Goal: Task Accomplishment & Management: Manage account settings

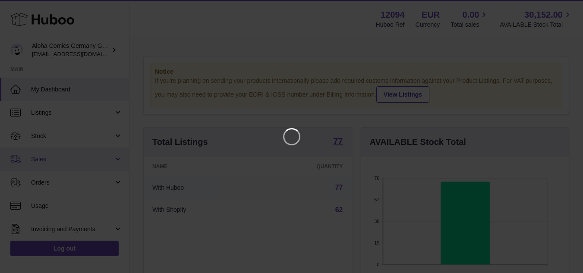
scroll to position [135, 211]
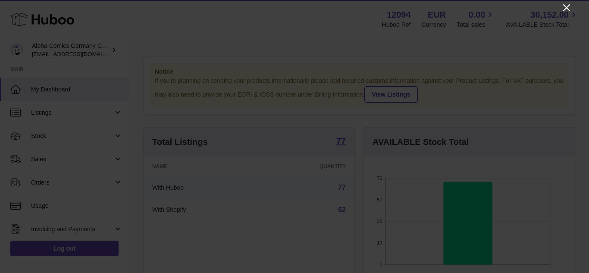
click at [565, 4] on icon "Close" at bounding box center [567, 8] width 10 height 10
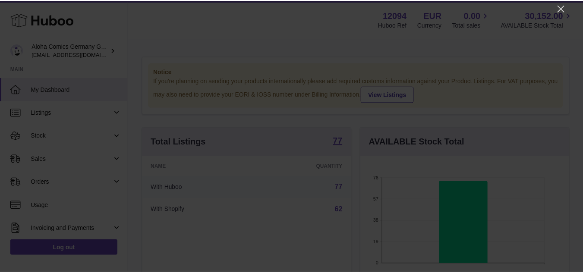
scroll to position [431199, 431125]
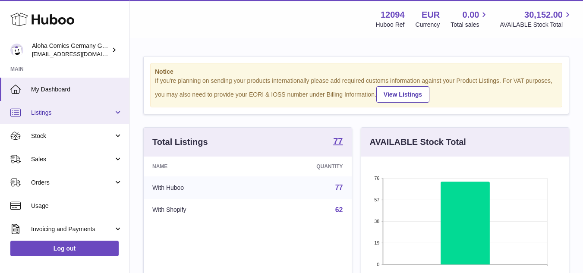
click at [45, 114] on span "Listings" at bounding box center [72, 113] width 82 height 8
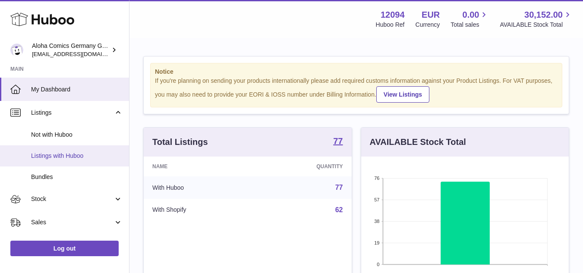
click at [49, 160] on link "Listings with Huboo" at bounding box center [64, 155] width 129 height 21
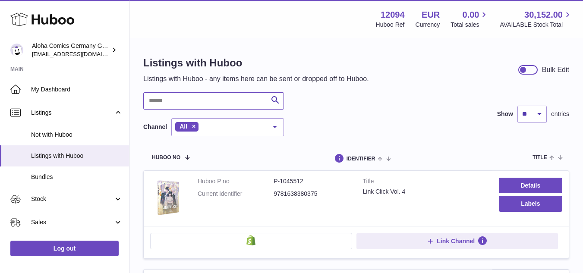
click at [249, 107] on input "text" at bounding box center [213, 100] width 141 height 17
paste input "*******"
type input "*******"
click at [357, 95] on div "******* Search Channel All All eBay Amazon Shopify Woocommerce Etsy No elements…" at bounding box center [356, 114] width 426 height 44
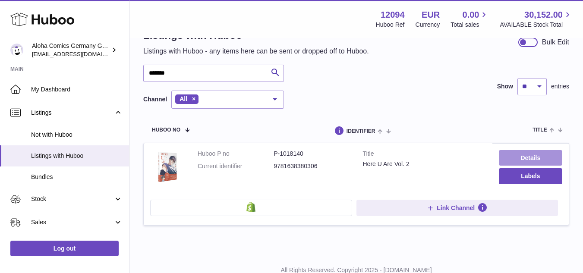
scroll to position [57, 0]
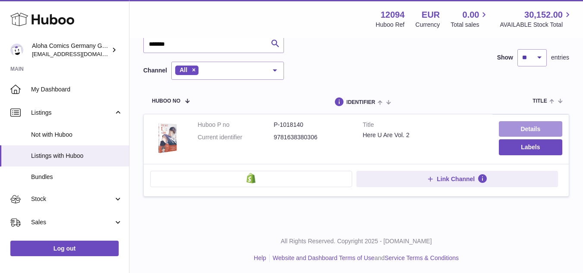
click at [531, 130] on link "Details" at bounding box center [530, 129] width 63 height 16
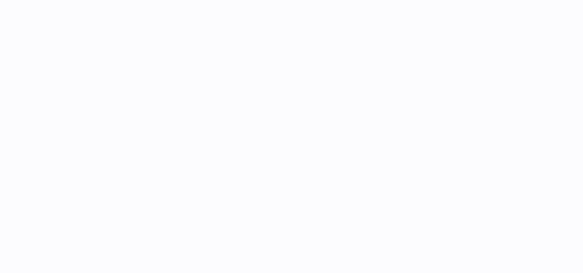
select select "***"
select select "**"
select select "****"
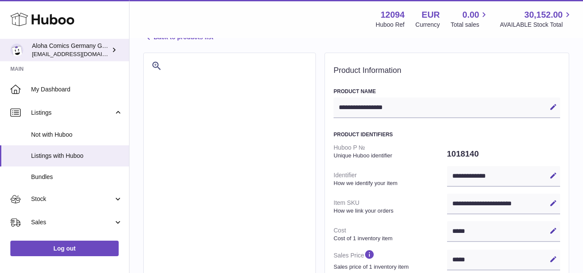
scroll to position [6, 0]
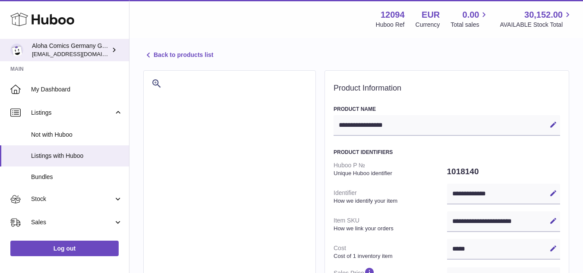
click at [59, 50] on span "internalAdmin-12094@internal.huboo.com" at bounding box center [79, 53] width 95 height 7
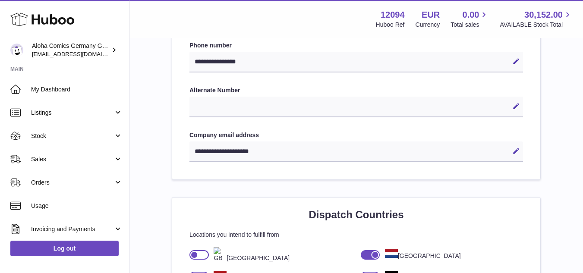
scroll to position [431, 0]
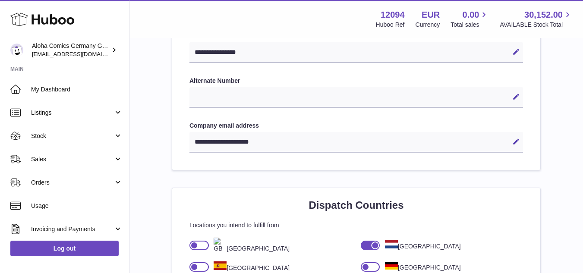
click at [251, 140] on div "**********" at bounding box center [355, 142] width 333 height 21
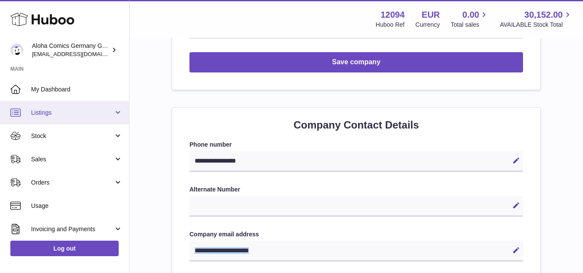
scroll to position [302, 0]
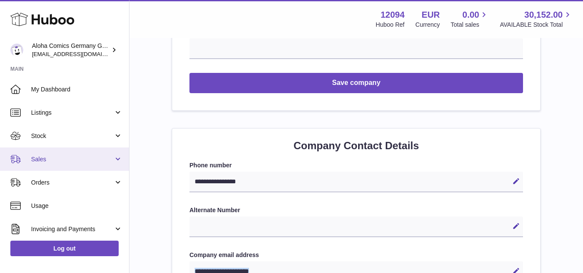
click at [46, 154] on link "Sales" at bounding box center [64, 159] width 129 height 23
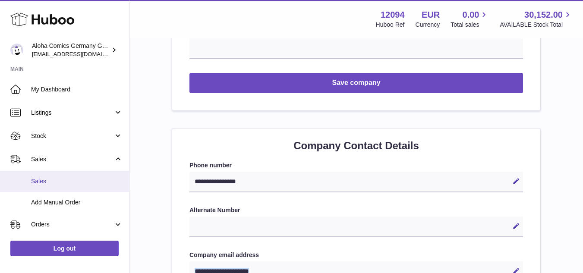
click at [46, 184] on span "Sales" at bounding box center [76, 181] width 91 height 8
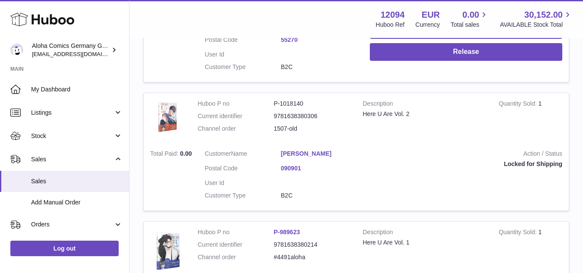
scroll to position [518, 0]
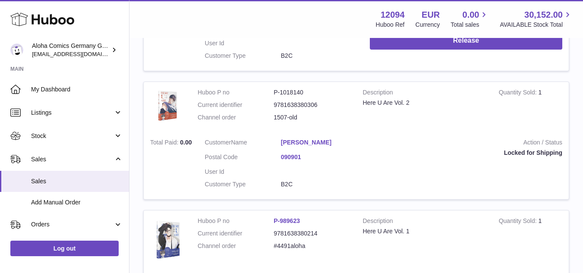
click at [281, 116] on dd "1507-old" at bounding box center [311, 117] width 76 height 8
copy tr "1507-old"
click at [183, 141] on span "0.00" at bounding box center [186, 142] width 12 height 7
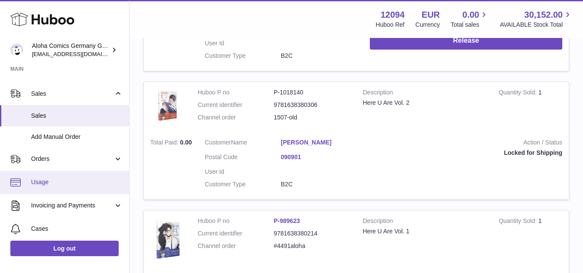
scroll to position [86, 0]
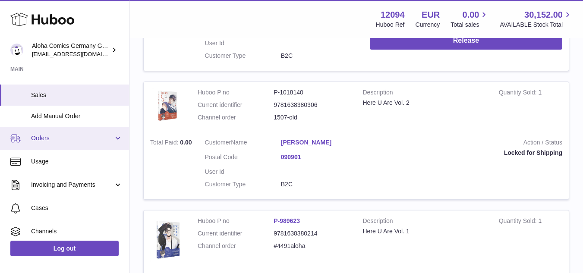
click at [60, 138] on span "Orders" at bounding box center [72, 138] width 82 height 8
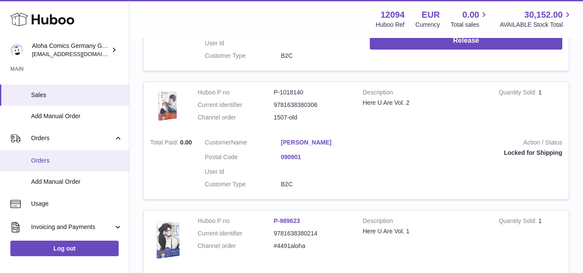
click at [56, 161] on span "Orders" at bounding box center [76, 161] width 91 height 8
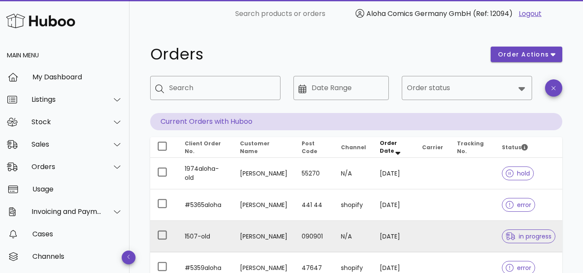
click at [532, 236] on span "in progress" at bounding box center [529, 236] width 46 height 6
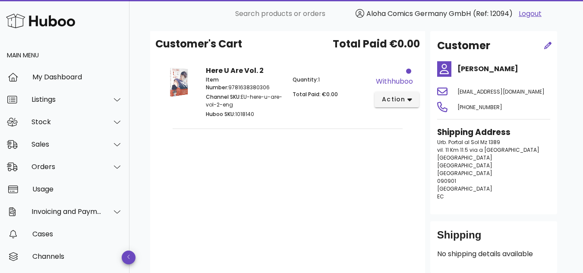
scroll to position [20, 0]
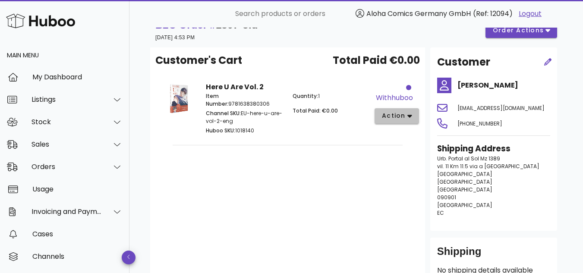
click at [393, 118] on span "action" at bounding box center [393, 115] width 24 height 9
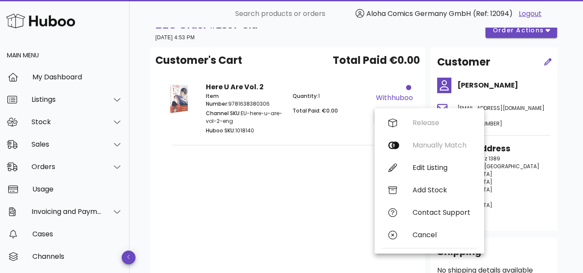
click at [291, 209] on div "Customer's Cart Total Paid €0.00 Here U Are Vol. 2 Item Number: 9781638380306 C…" at bounding box center [287, 168] width 275 height 242
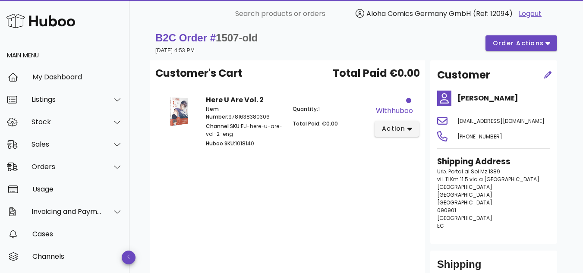
scroll to position [0, 0]
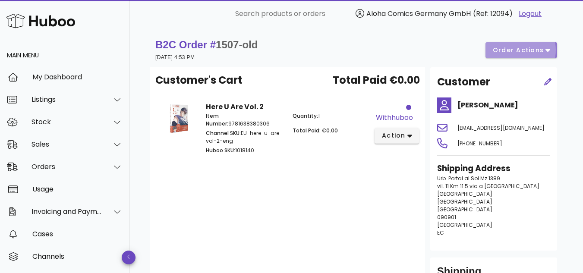
click at [515, 50] on span "order actions" at bounding box center [518, 50] width 52 height 9
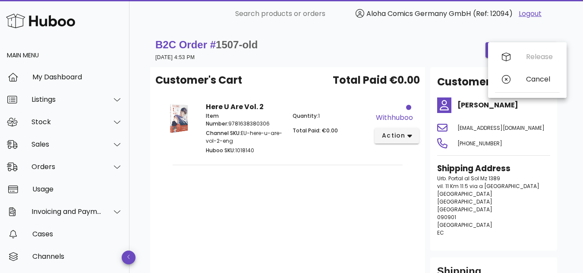
click at [323, 45] on div "B2C Order # 1507-old [DATE] 4:53 PM order actions" at bounding box center [356, 50] width 402 height 24
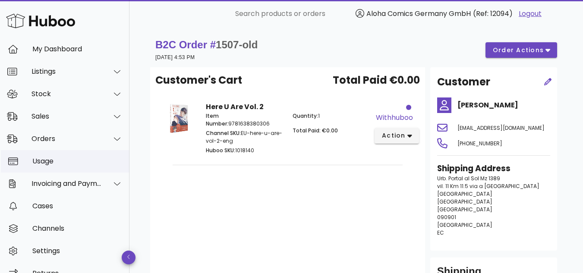
scroll to position [43, 0]
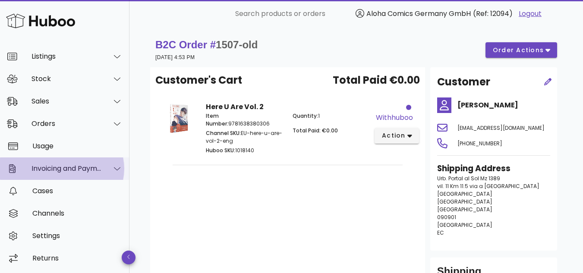
click at [56, 166] on div "Invoicing and Payments" at bounding box center [66, 168] width 70 height 8
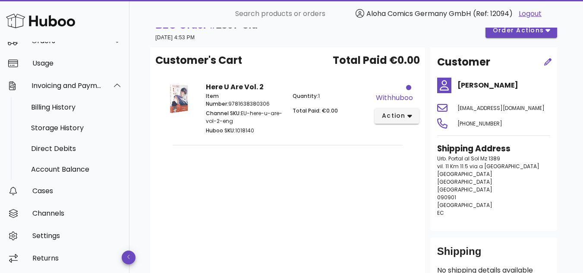
scroll to position [0, 0]
